Goal: Task Accomplishment & Management: Complete application form

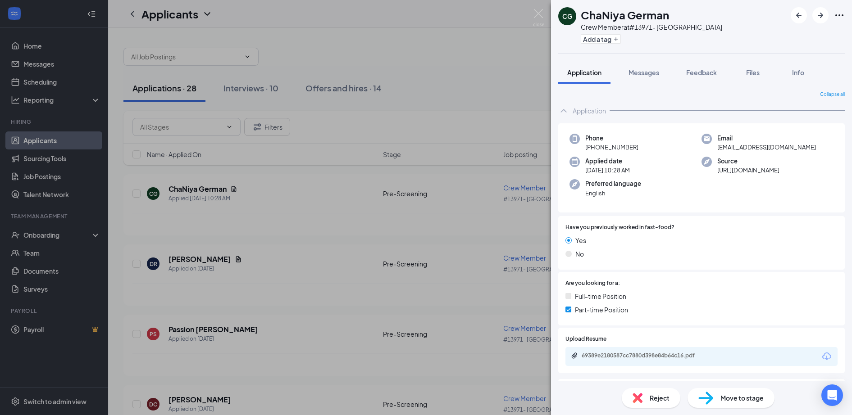
click at [41, 233] on div "CG ChaNiya German Crew Member at #13971- Hardeeville Add a tag Application Mess…" at bounding box center [426, 207] width 852 height 415
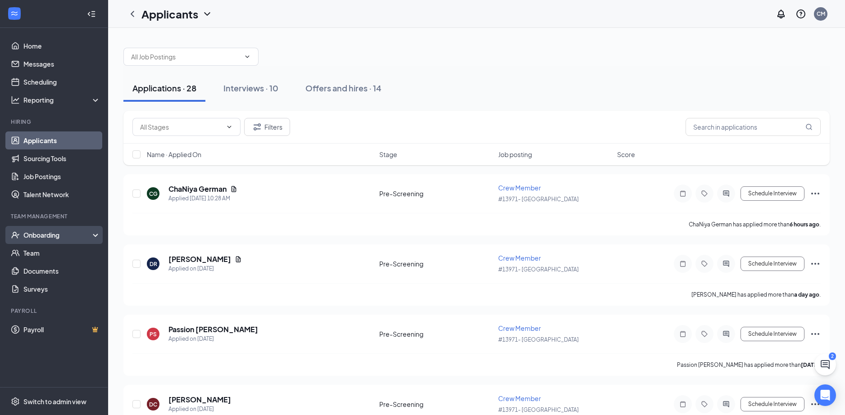
click at [41, 234] on div "Onboarding" at bounding box center [57, 235] width 69 height 9
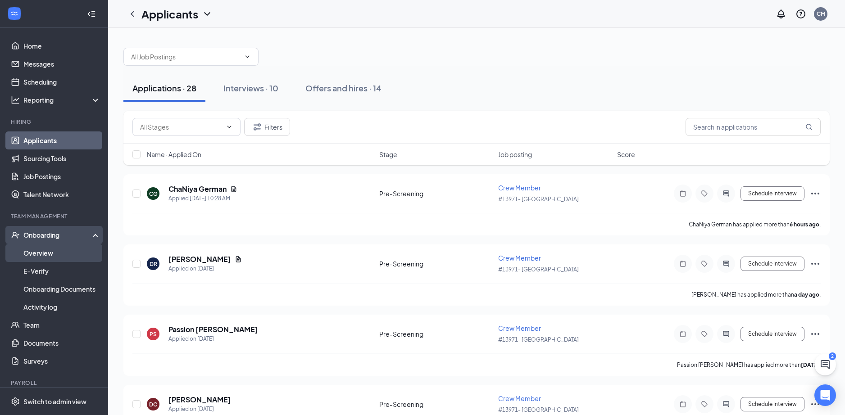
click at [44, 252] on link "Overview" at bounding box center [61, 253] width 77 height 18
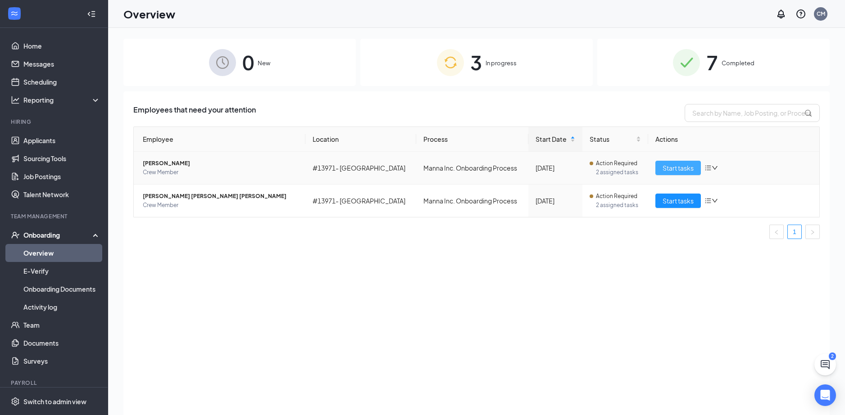
click at [677, 168] on span "Start tasks" at bounding box center [678, 168] width 31 height 10
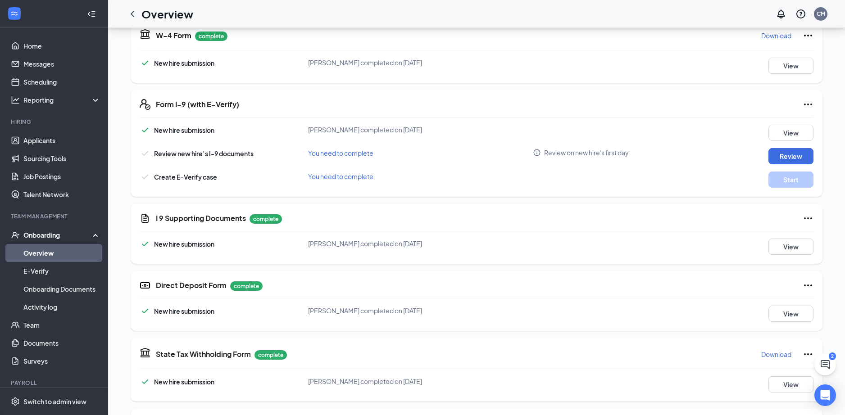
scroll to position [215, 0]
click at [792, 161] on button "Review" at bounding box center [791, 157] width 45 height 16
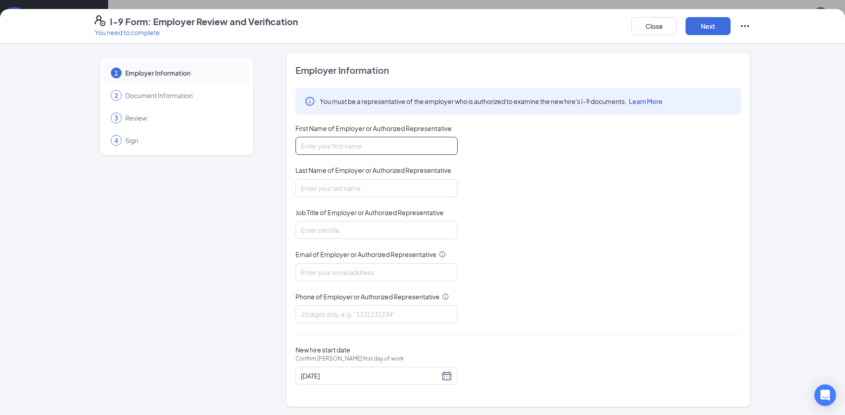
click at [315, 147] on input "First Name of Employer or Authorized Representative" at bounding box center [377, 146] width 162 height 18
type input "[PERSON_NAME]"
type input "[EMAIL_ADDRESS][DOMAIN_NAME]"
click at [309, 230] on input "Job Title of Employer or Authorized Representative" at bounding box center [377, 230] width 162 height 18
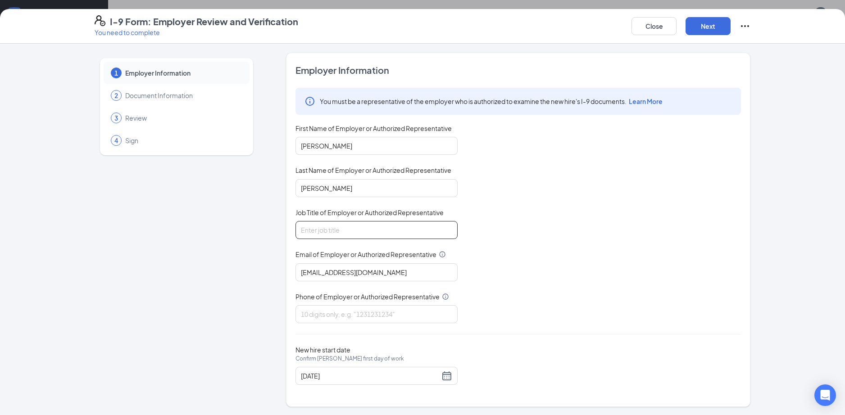
type input "GM"
click at [307, 312] on input "Phone of Employer or Authorized Representative" at bounding box center [377, 315] width 162 height 18
type input "8433842492"
click at [715, 26] on button "Next" at bounding box center [708, 26] width 45 height 18
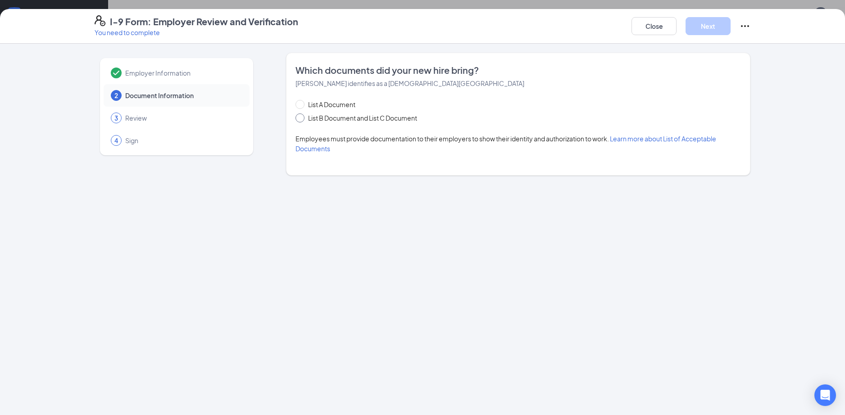
click at [301, 119] on input "List B Document and List C Document" at bounding box center [299, 117] width 6 height 6
radio input "true"
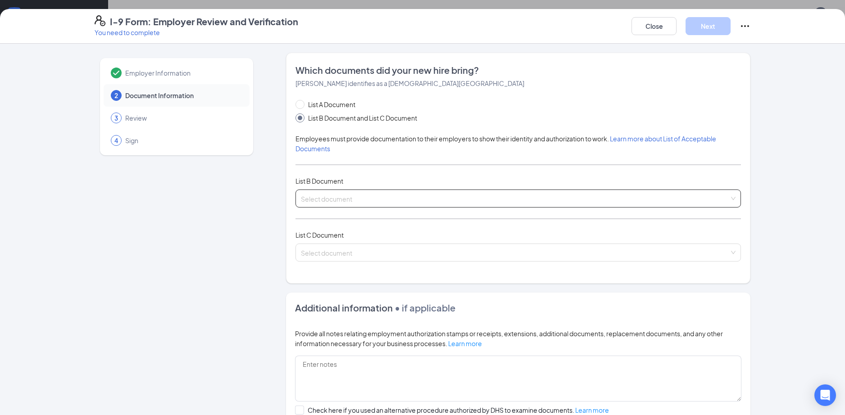
click at [318, 196] on input "search" at bounding box center [515, 197] width 429 height 14
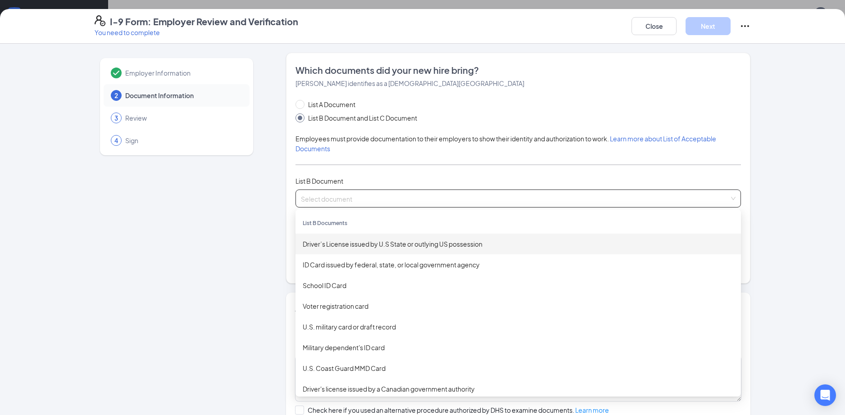
click at [457, 109] on div "List A Document List B Document and List C Document" at bounding box center [519, 111] width 446 height 23
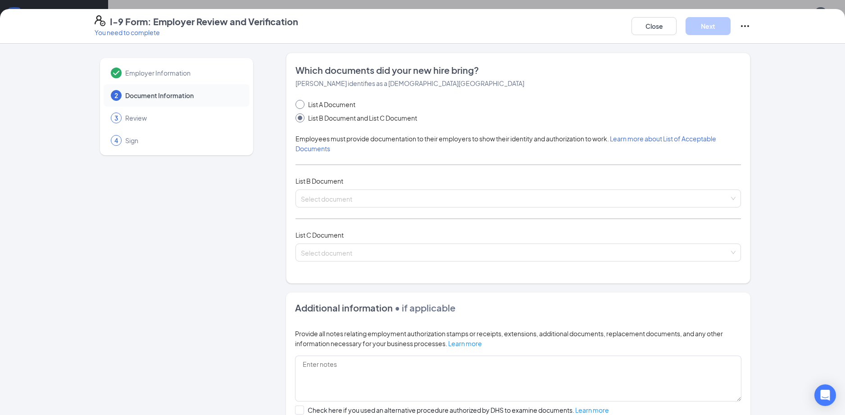
click at [299, 106] on span at bounding box center [300, 104] width 9 height 9
click at [299, 106] on input "List A Document" at bounding box center [299, 103] width 6 height 6
radio input "true"
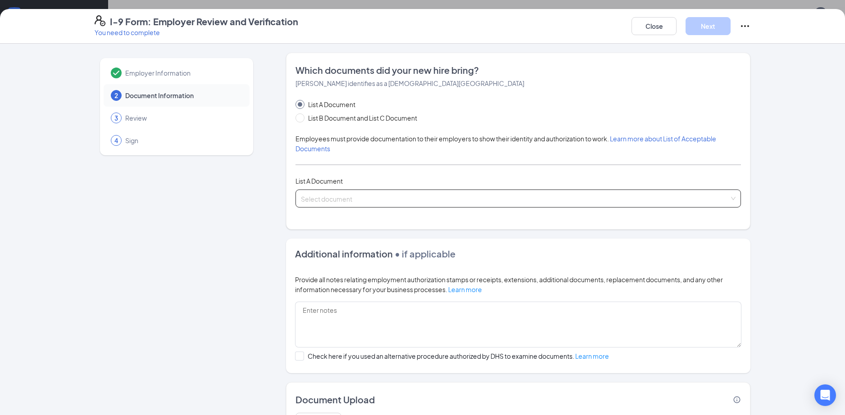
click at [728, 197] on div "Select document" at bounding box center [519, 199] width 446 height 18
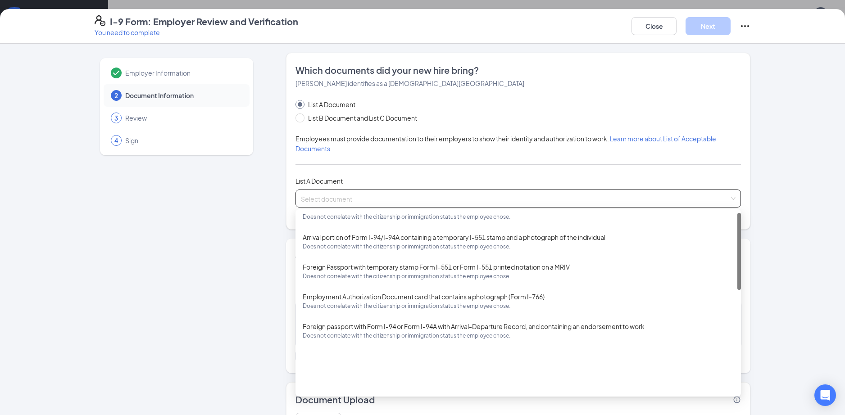
scroll to position [0, 0]
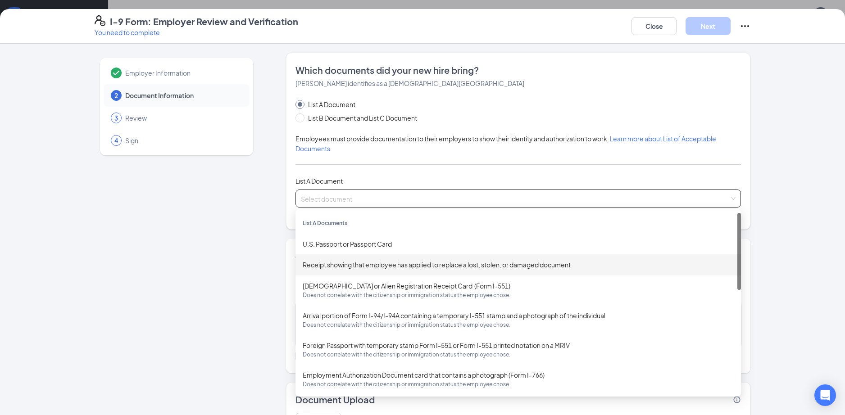
drag, startPoint x: 738, startPoint y: 275, endPoint x: 729, endPoint y: 214, distance: 61.9
click at [730, 215] on div "List A Documents U.S. Passport or Passport Card Receipt showing that employee h…" at bounding box center [519, 303] width 446 height 180
click at [296, 119] on input "List B Document and List C Document" at bounding box center [299, 117] width 6 height 6
radio input "true"
radio input "false"
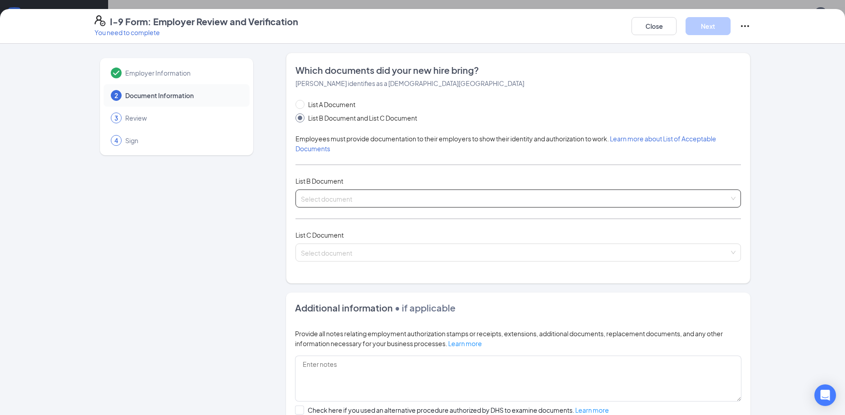
click at [583, 197] on input "search" at bounding box center [515, 197] width 429 height 14
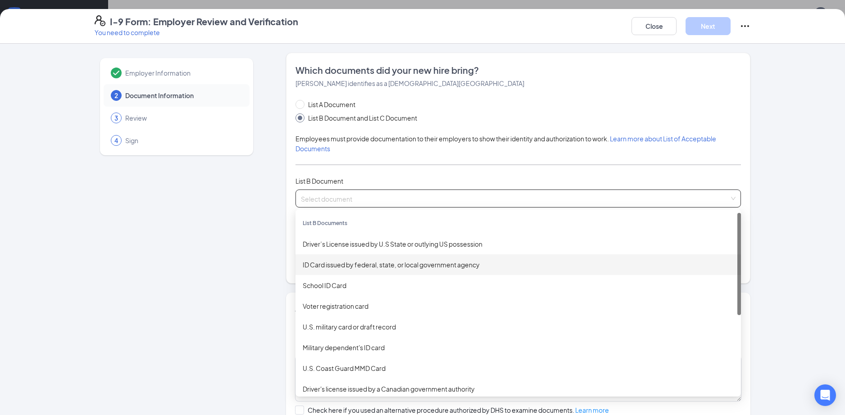
click at [359, 264] on div "ID Card issued by federal, state, or local government agency" at bounding box center [518, 265] width 431 height 10
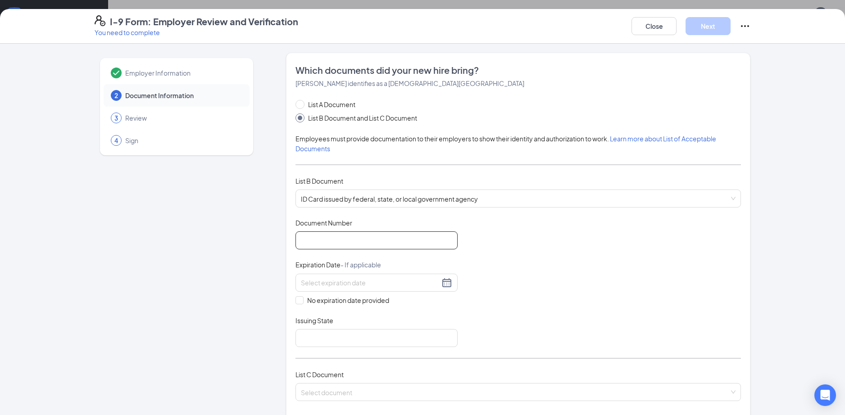
click at [315, 241] on input "Document Number" at bounding box center [377, 241] width 162 height 18
type input "107857270"
click at [311, 283] on input at bounding box center [370, 283] width 139 height 10
type input "[DATE]"
click at [544, 251] on div "Document Title ID Card issued by federal, state, or local government agency Doc…" at bounding box center [519, 283] width 446 height 129
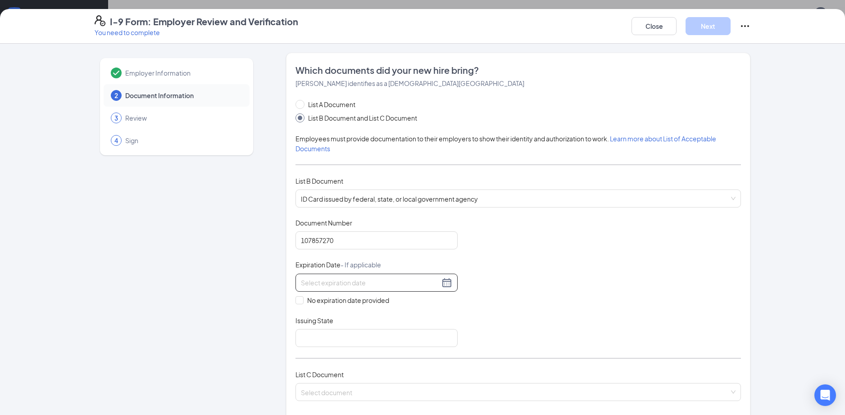
click at [357, 283] on input at bounding box center [370, 283] width 139 height 10
click at [388, 350] on div "10" at bounding box center [386, 349] width 11 height 11
type input "[DATE]"
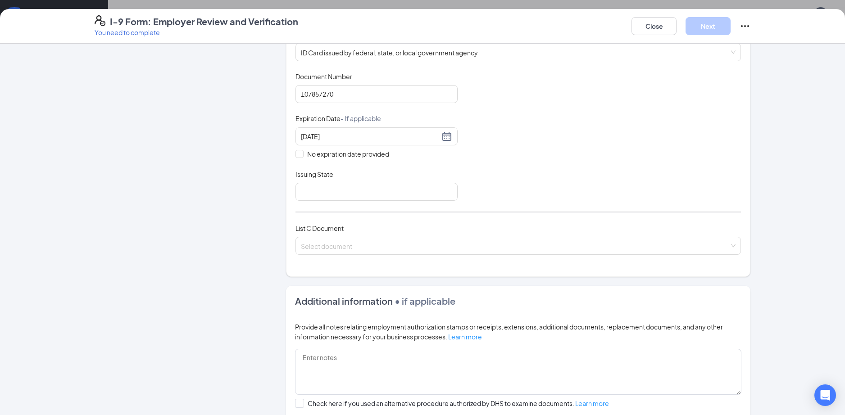
scroll to position [151, 0]
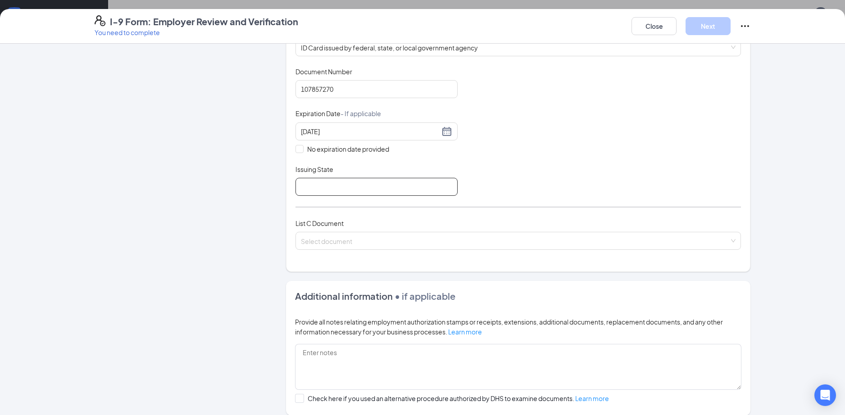
click at [315, 191] on input "Issuing State" at bounding box center [377, 187] width 162 height 18
type input "[US_STATE]"
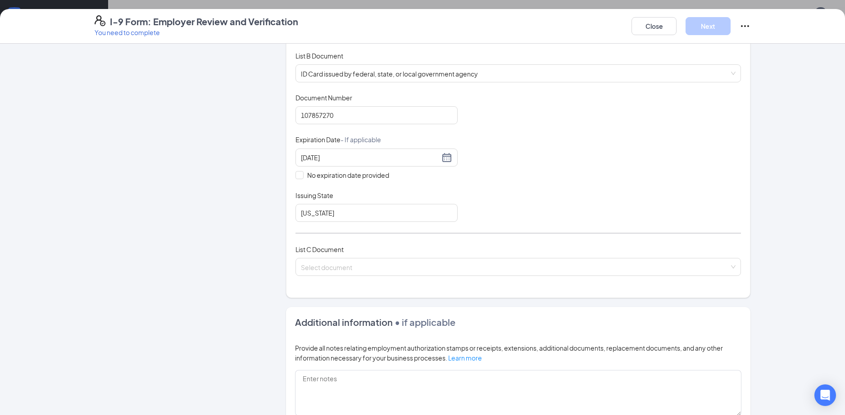
scroll to position [130, 0]
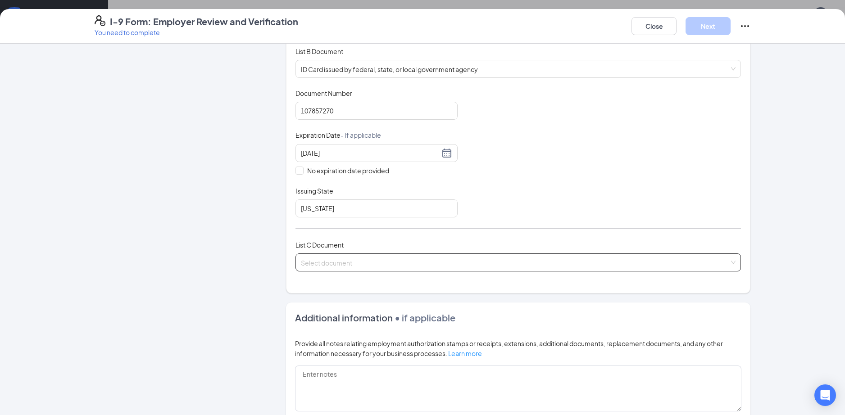
click at [733, 262] on div "Select document" at bounding box center [519, 263] width 446 height 18
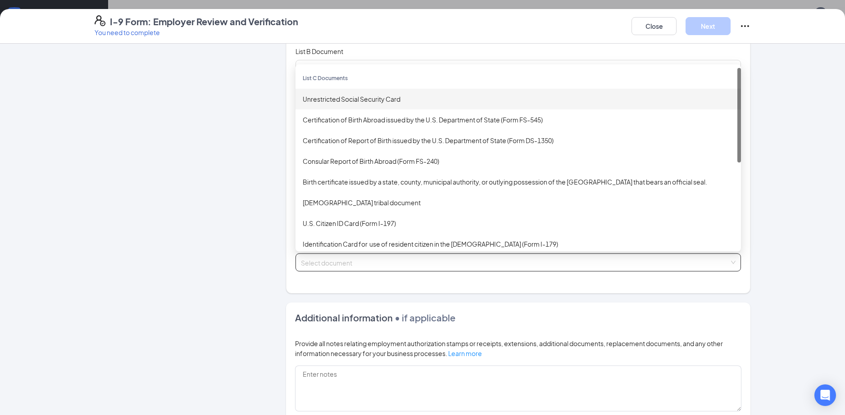
click at [330, 99] on div "Unrestricted Social Security Card" at bounding box center [518, 99] width 431 height 10
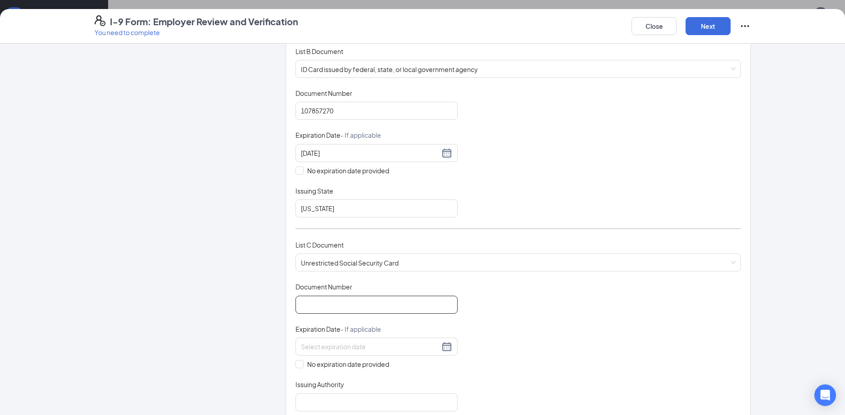
click at [309, 306] on input "Document Number" at bounding box center [377, 305] width 162 height 18
type input "654367343"
click at [296, 363] on input "No expiration date provided" at bounding box center [299, 364] width 6 height 6
checkbox input "true"
click at [438, 403] on input "Issuing Authority" at bounding box center [377, 404] width 162 height 18
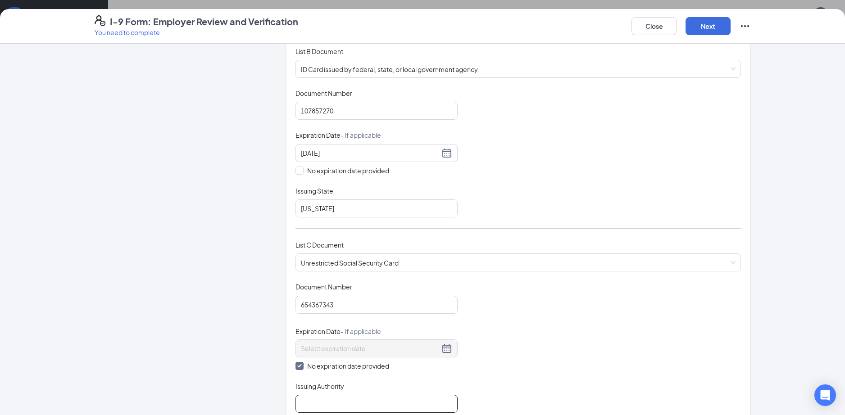
type input "social security department"
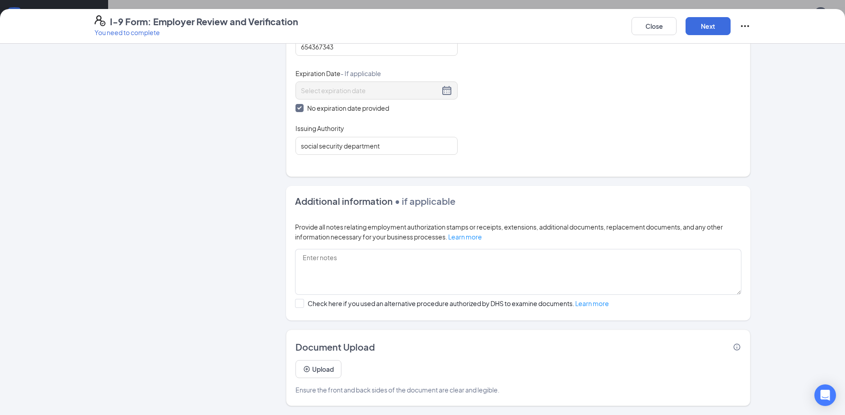
scroll to position [522, 0]
click at [318, 368] on button "Upload" at bounding box center [319, 370] width 46 height 18
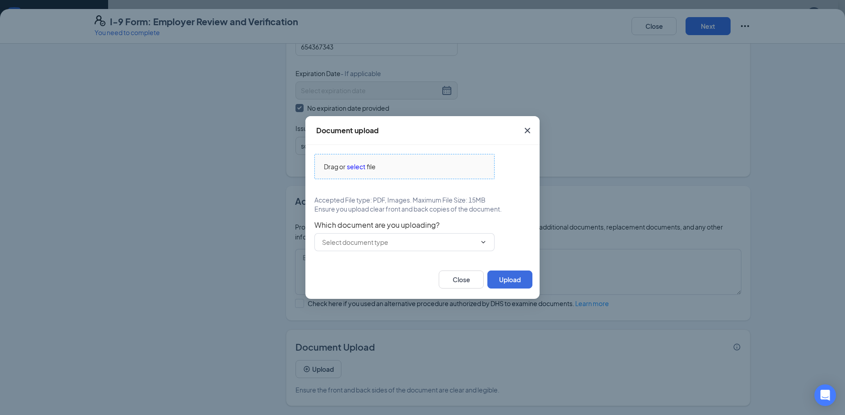
click at [365, 164] on span "select" at bounding box center [356, 167] width 18 height 10
click at [355, 164] on span "select" at bounding box center [356, 167] width 18 height 10
click at [466, 281] on button "Close" at bounding box center [461, 280] width 45 height 18
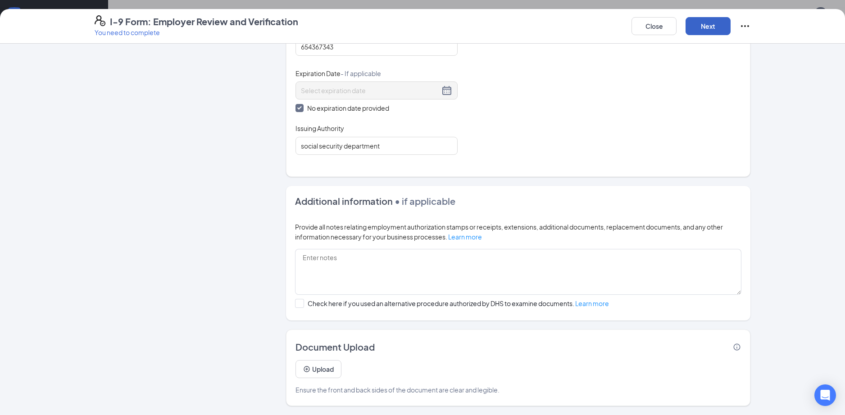
click at [713, 23] on button "Next" at bounding box center [708, 26] width 45 height 18
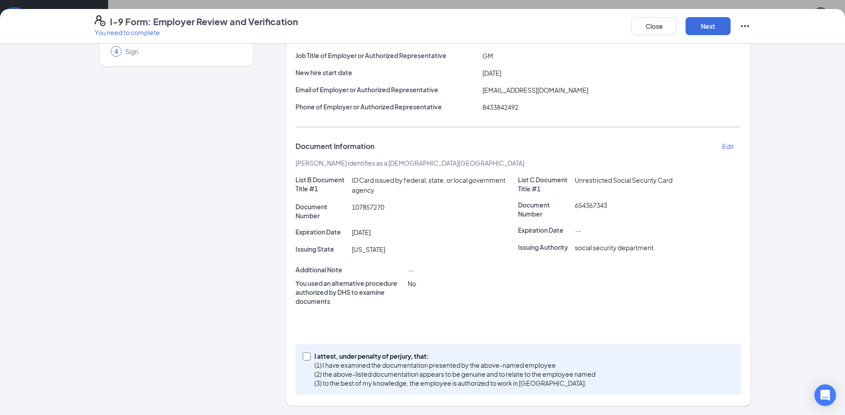
click at [303, 356] on input "I attest, under penalty of [PERSON_NAME], that: (1) I have examined the documen…" at bounding box center [306, 356] width 6 height 6
checkbox input "true"
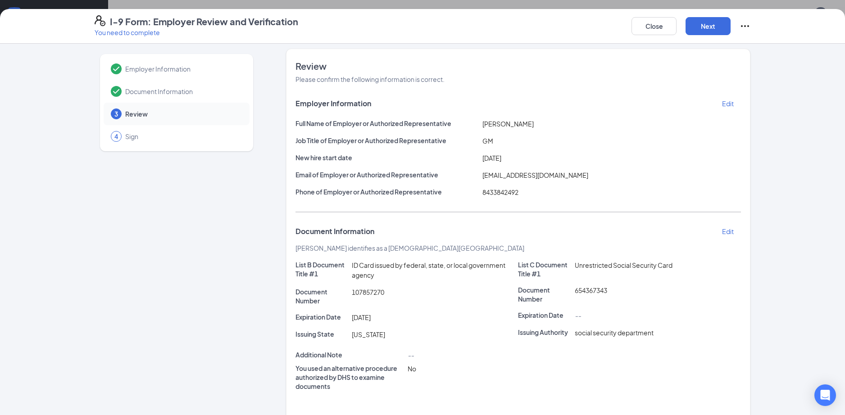
scroll to position [0, 0]
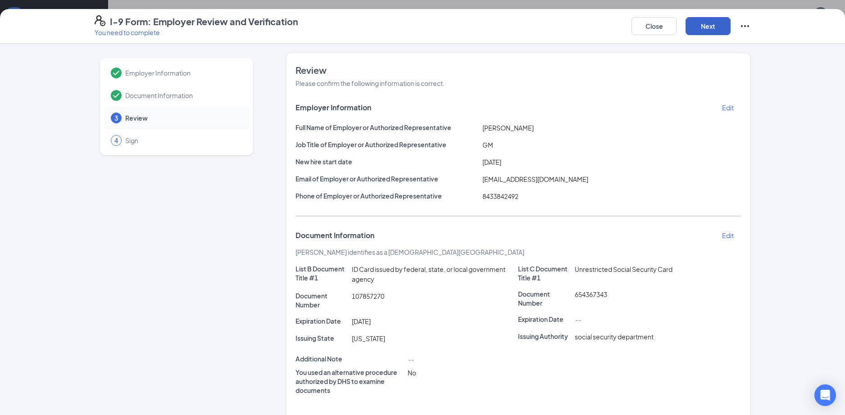
click at [707, 27] on button "Next" at bounding box center [708, 26] width 45 height 18
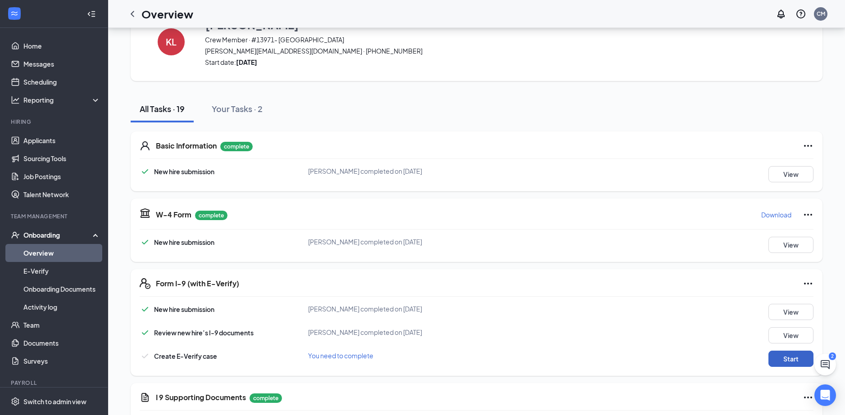
click at [790, 356] on button "Start" at bounding box center [791, 359] width 45 height 16
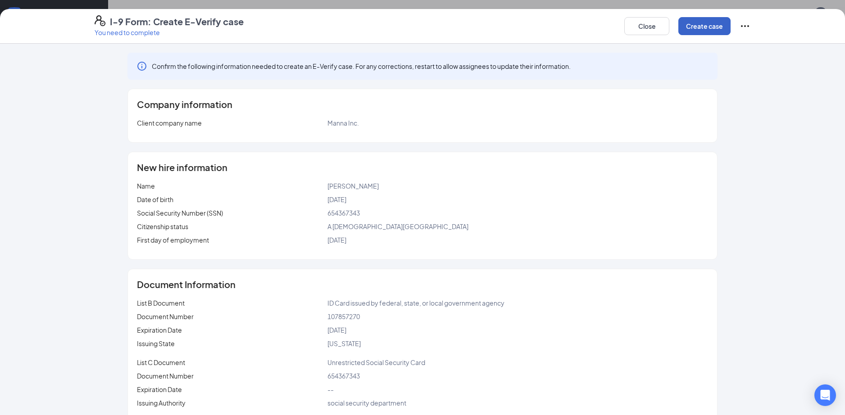
click at [694, 22] on button "Create case" at bounding box center [705, 26] width 52 height 18
